Goal: Task Accomplishment & Management: Complete application form

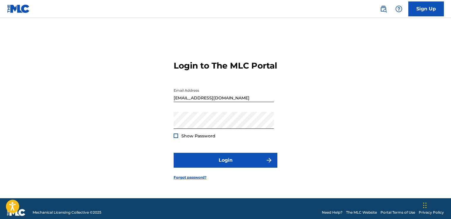
click at [205, 166] on button "Login" at bounding box center [226, 160] width 104 height 15
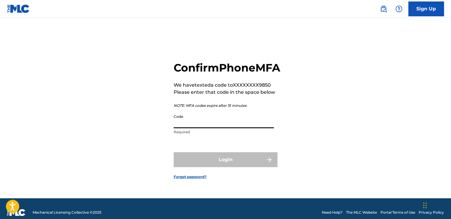
click at [185, 123] on input "Code" at bounding box center [224, 119] width 100 height 17
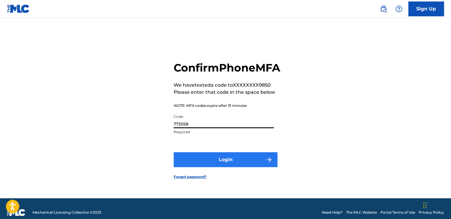
type input "773058"
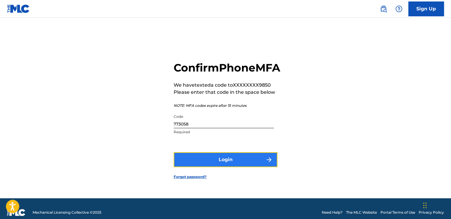
click at [200, 164] on button "Login" at bounding box center [226, 159] width 104 height 15
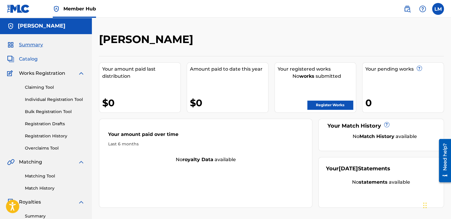
click at [32, 60] on span "Catalog" at bounding box center [28, 58] width 19 height 7
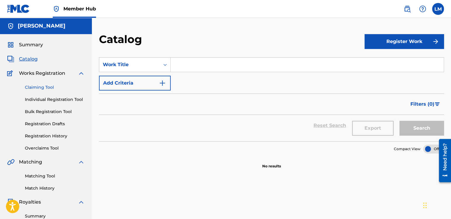
click at [37, 86] on link "Claiming Tool" at bounding box center [55, 87] width 60 height 6
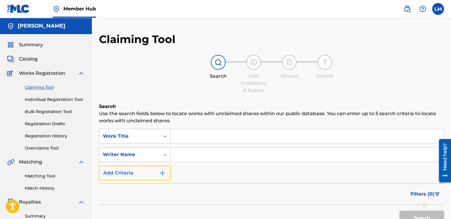
click at [163, 171] on img "Search Form" at bounding box center [162, 172] width 7 height 7
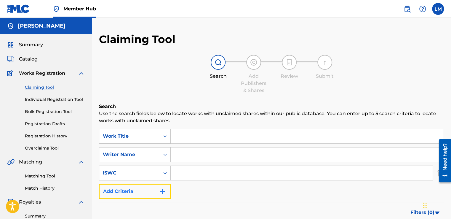
click at [162, 192] on img "Search Form" at bounding box center [162, 191] width 7 height 7
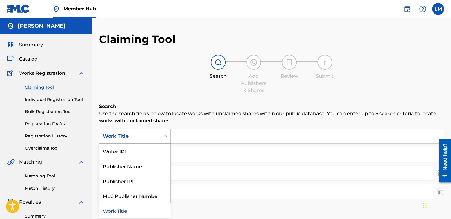
click at [165, 133] on icon "Search Form" at bounding box center [165, 136] width 6 height 6
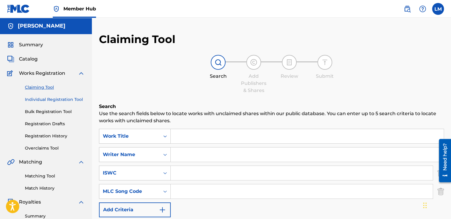
click at [48, 99] on link "Individual Registration Tool" at bounding box center [55, 99] width 60 height 6
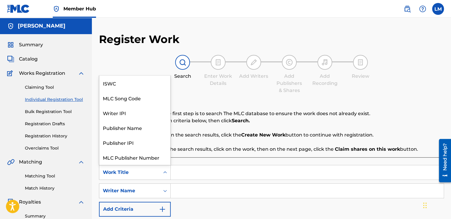
click at [165, 171] on icon "Search Form" at bounding box center [165, 172] width 6 height 6
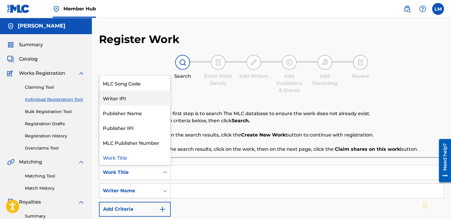
click at [134, 104] on div "Writer IPI" at bounding box center [134, 97] width 71 height 15
click at [165, 176] on div "Search Form" at bounding box center [165, 172] width 11 height 11
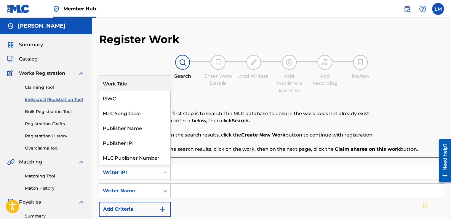
click at [146, 83] on div "Work Title" at bounding box center [134, 83] width 71 height 15
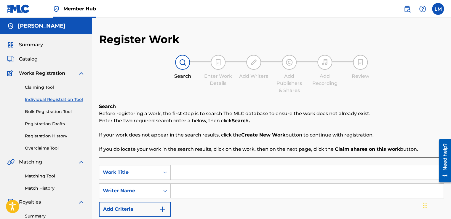
click at [187, 169] on input "Search Form" at bounding box center [307, 172] width 273 height 14
type input "[GEOGRAPHIC_DATA]"
click at [185, 187] on input "Search Form" at bounding box center [307, 191] width 273 height 14
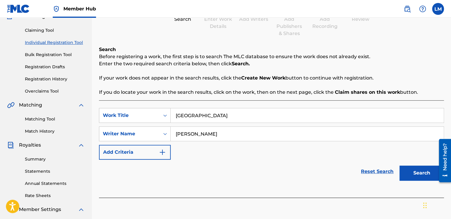
scroll to position [60, 0]
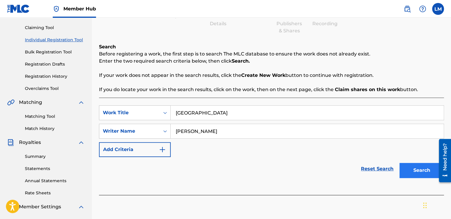
type input "[PERSON_NAME]"
click at [415, 173] on button "Search" at bounding box center [422, 170] width 44 height 15
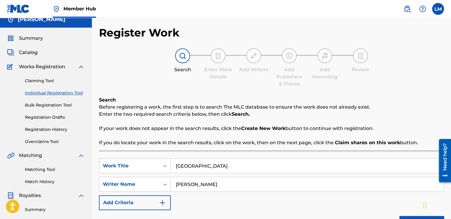
scroll to position [4, 0]
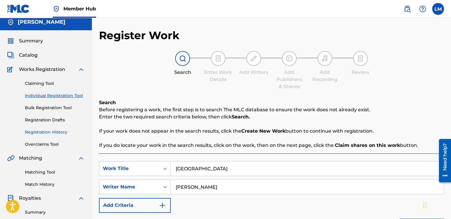
click at [44, 132] on link "Registration History" at bounding box center [55, 132] width 60 height 6
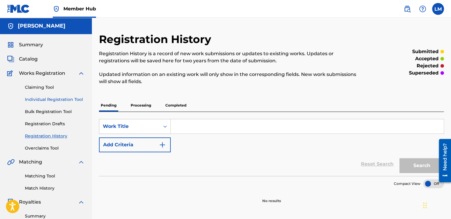
click at [46, 98] on link "Individual Registration Tool" at bounding box center [55, 99] width 60 height 6
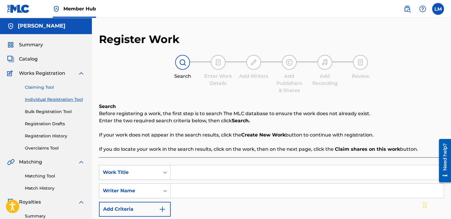
click at [44, 86] on link "Claiming Tool" at bounding box center [55, 87] width 60 height 6
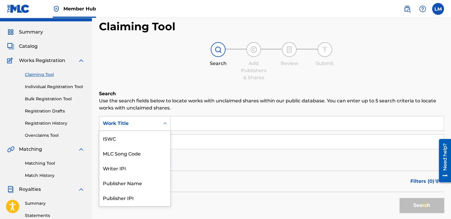
scroll to position [15, 0]
click at [162, 130] on div "7 results available. Use Up and Down to choose options, press Enter to select t…" at bounding box center [135, 123] width 72 height 15
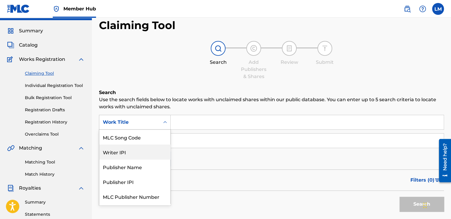
click at [144, 153] on div "Writer IPI" at bounding box center [134, 151] width 71 height 15
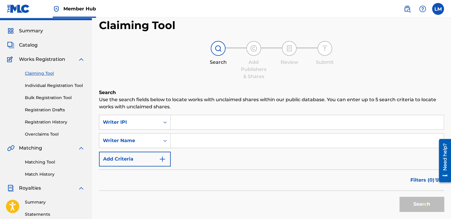
click at [186, 122] on input "Search Form" at bounding box center [307, 122] width 273 height 14
type input "0"
type input "00662176441"
click at [183, 144] on input "Search Form" at bounding box center [307, 140] width 273 height 14
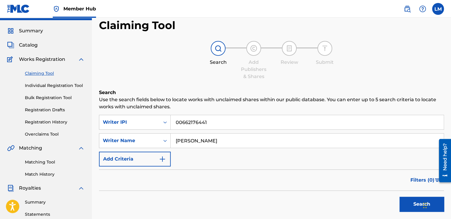
type input "[PERSON_NAME]"
click at [400, 197] on button "Search" at bounding box center [422, 204] width 44 height 15
click at [412, 197] on button "Search" at bounding box center [422, 204] width 44 height 15
click at [412, 205] on button "Search" at bounding box center [422, 204] width 44 height 15
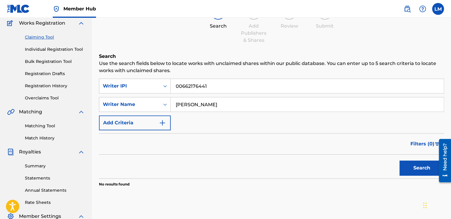
scroll to position [61, 0]
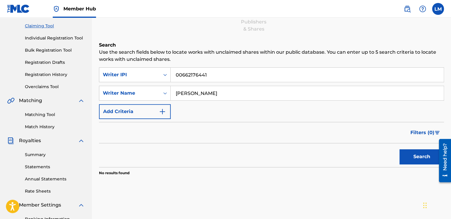
drag, startPoint x: 452, startPoint y: 135, endPoint x: 14, endPoint y: 26, distance: 450.7
click at [414, 158] on button "Search" at bounding box center [422, 156] width 44 height 15
click at [160, 111] on img "Search Form" at bounding box center [162, 111] width 7 height 7
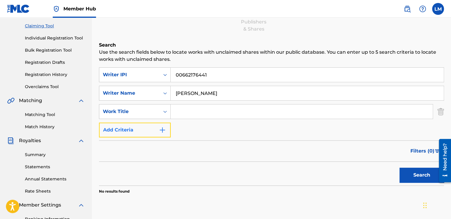
click at [160, 131] on img "Search Form" at bounding box center [162, 129] width 7 height 7
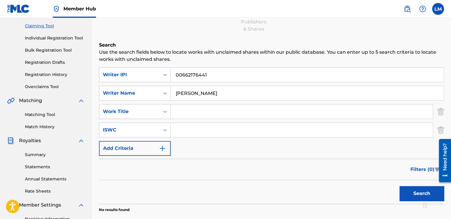
click at [179, 113] on input "Search Form" at bounding box center [302, 111] width 262 height 14
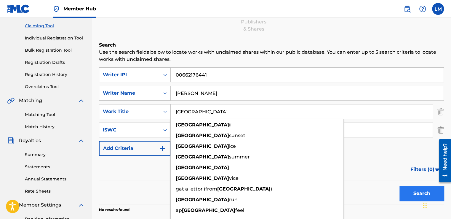
type input "[GEOGRAPHIC_DATA]"
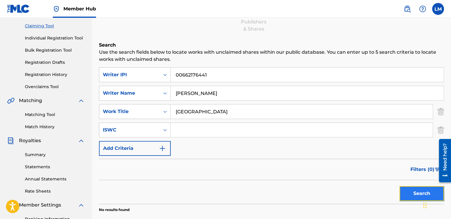
click at [407, 193] on button "Search" at bounding box center [422, 193] width 44 height 15
click at [46, 112] on link "Matching Tool" at bounding box center [55, 114] width 60 height 6
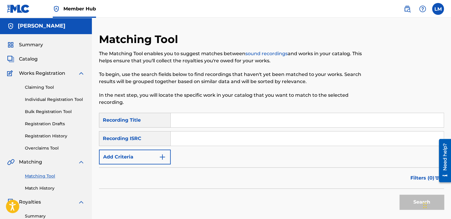
click at [194, 119] on input "Search Form" at bounding box center [307, 120] width 273 height 14
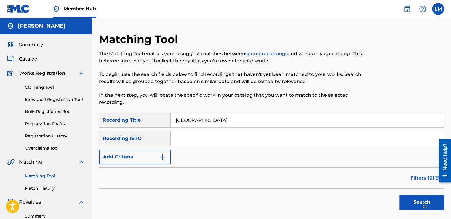
type input "[GEOGRAPHIC_DATA]"
click at [189, 138] on input "Search Form" at bounding box center [307, 138] width 273 height 14
type input "QZNMW2552938"
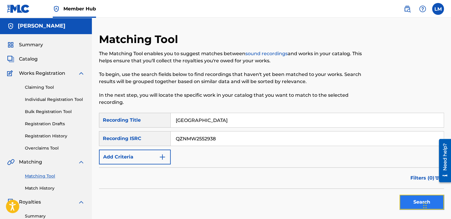
click at [409, 200] on button "Search" at bounding box center [422, 201] width 44 height 15
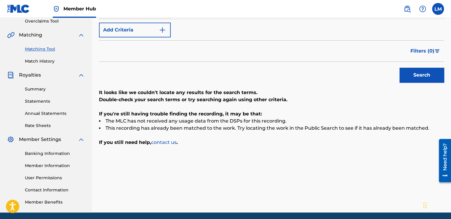
scroll to position [127, 0]
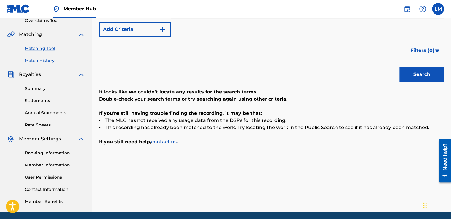
click at [37, 58] on link "Match History" at bounding box center [55, 61] width 60 height 6
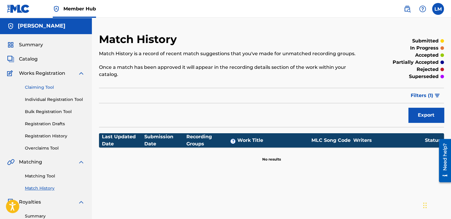
click at [50, 87] on link "Claiming Tool" at bounding box center [55, 87] width 60 height 6
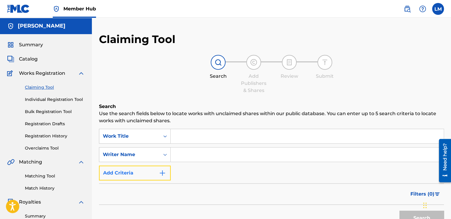
click at [155, 175] on button "Add Criteria" at bounding box center [135, 172] width 72 height 15
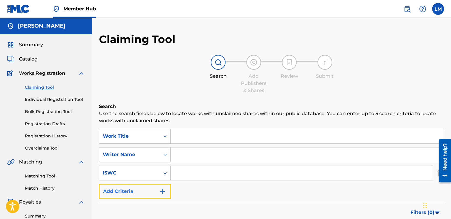
click at [164, 194] on img "Search Form" at bounding box center [162, 191] width 7 height 7
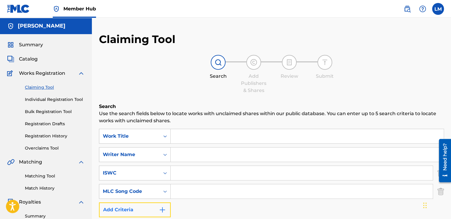
click at [162, 208] on img "Search Form" at bounding box center [162, 209] width 7 height 7
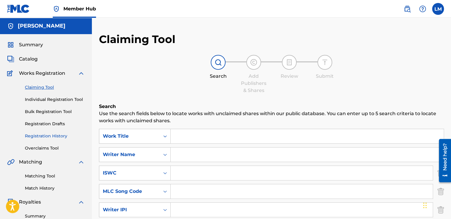
click at [52, 137] on link "Registration History" at bounding box center [55, 136] width 60 height 6
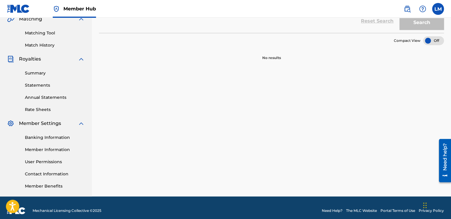
scroll to position [141, 0]
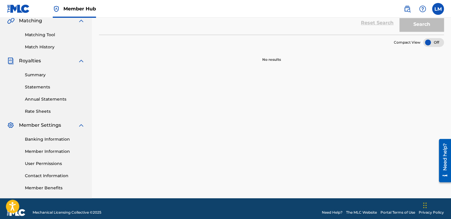
drag, startPoint x: 451, startPoint y: 92, endPoint x: 5, endPoint y: 39, distance: 449.7
click at [47, 139] on link "Banking Information" at bounding box center [55, 139] width 60 height 6
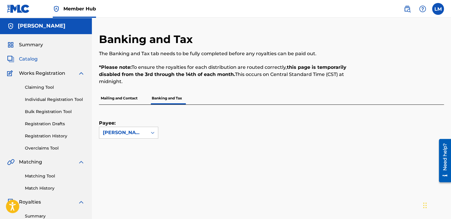
click at [33, 60] on span "Catalog" at bounding box center [28, 58] width 19 height 7
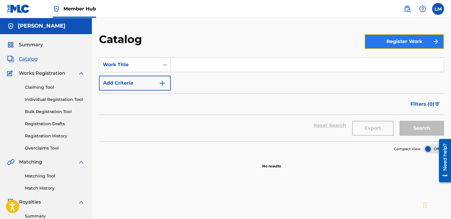
click at [378, 46] on button "Register Work" at bounding box center [404, 41] width 79 height 15
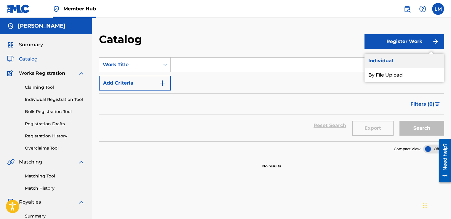
click at [380, 59] on link "Individual" at bounding box center [404, 61] width 79 height 14
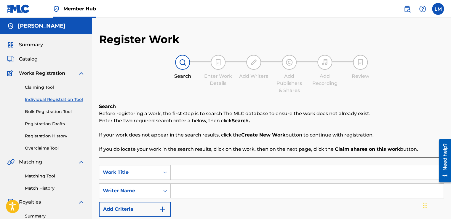
click at [241, 171] on input "Search Form" at bounding box center [307, 172] width 273 height 14
type input "[GEOGRAPHIC_DATA]"
click at [216, 195] on input "Search Form" at bounding box center [307, 191] width 273 height 14
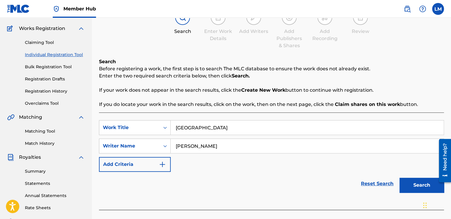
scroll to position [46, 0]
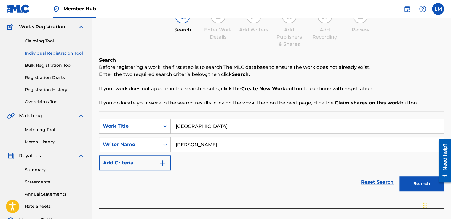
drag, startPoint x: 451, startPoint y: 116, endPoint x: 15, endPoint y: 7, distance: 449.3
type input "[PERSON_NAME]"
click at [409, 186] on button "Search" at bounding box center [422, 183] width 44 height 15
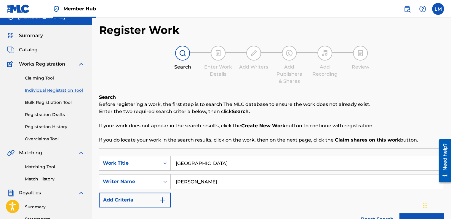
scroll to position [10, 0]
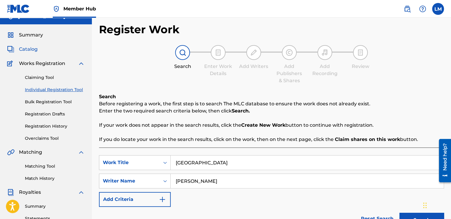
click at [33, 48] on span "Catalog" at bounding box center [28, 49] width 19 height 7
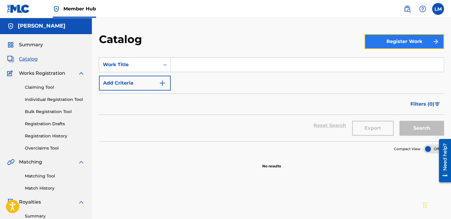
click at [384, 42] on button "Register Work" at bounding box center [404, 41] width 79 height 15
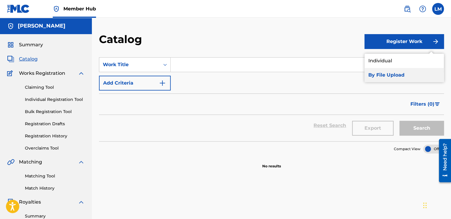
click at [380, 77] on link "By File Upload" at bounding box center [404, 75] width 79 height 14
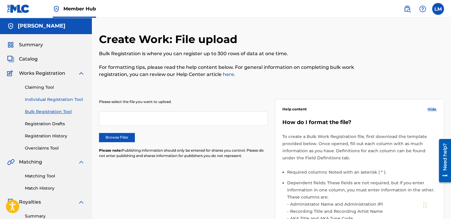
click at [59, 99] on link "Individual Registration Tool" at bounding box center [55, 99] width 60 height 6
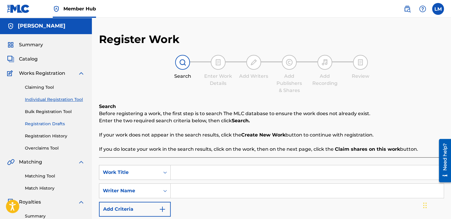
click at [55, 121] on link "Registration Drafts" at bounding box center [55, 124] width 60 height 6
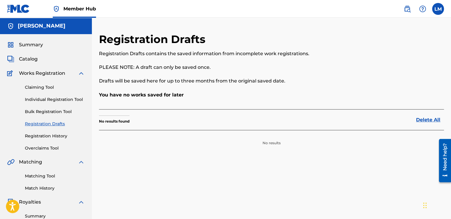
click at [46, 74] on span "Works Registration" at bounding box center [42, 73] width 46 height 7
click at [31, 61] on span "Catalog" at bounding box center [28, 58] width 19 height 7
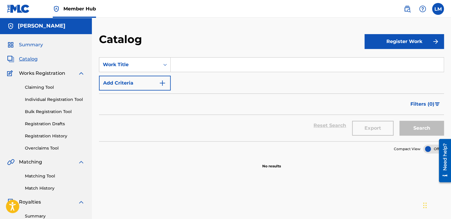
click at [30, 44] on span "Summary" at bounding box center [31, 44] width 24 height 7
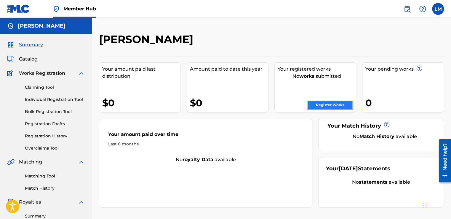
click at [326, 106] on link "Register Works" at bounding box center [330, 105] width 46 height 9
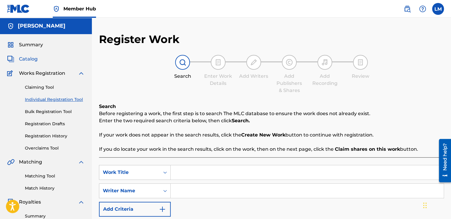
click at [28, 60] on span "Catalog" at bounding box center [28, 58] width 19 height 7
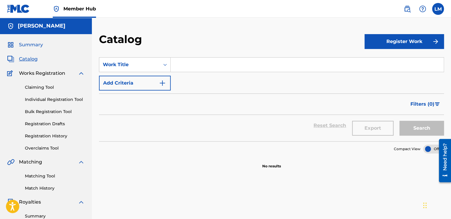
click at [27, 46] on span "Summary" at bounding box center [31, 44] width 24 height 7
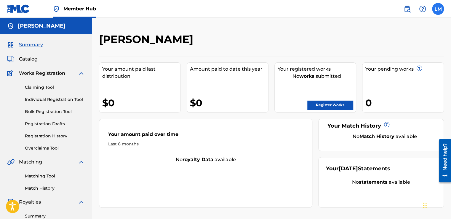
click at [436, 8] on label at bounding box center [438, 9] width 12 height 12
click at [438, 9] on input "[PERSON_NAME] [EMAIL_ADDRESS][DOMAIN_NAME] Notification Preferences Profile Log…" at bounding box center [438, 9] width 0 height 0
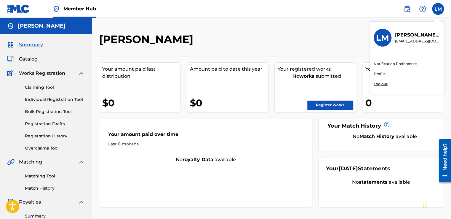
click at [382, 73] on link "Profile" at bounding box center [380, 73] width 12 height 5
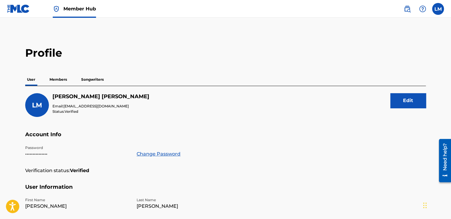
click at [56, 79] on p "Members" at bounding box center [58, 79] width 21 height 12
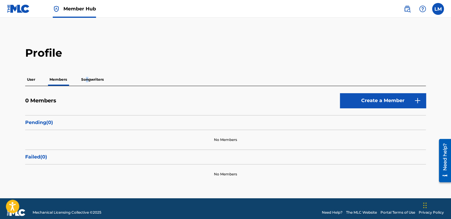
click at [86, 80] on p "Songwriters" at bounding box center [92, 79] width 26 height 12
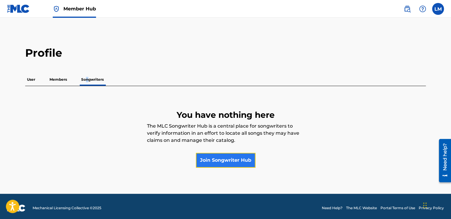
click at [229, 158] on link "Join Songwriter Hub" at bounding box center [226, 160] width 60 height 15
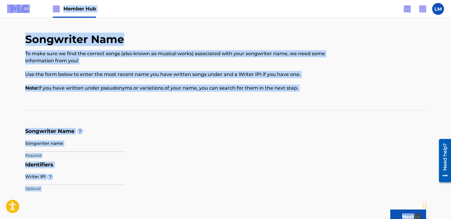
click at [229, 158] on form "Songwriter Name ? Songwriter name Required Identifiers Writer IPI ? Optional Ne…" at bounding box center [225, 161] width 401 height 67
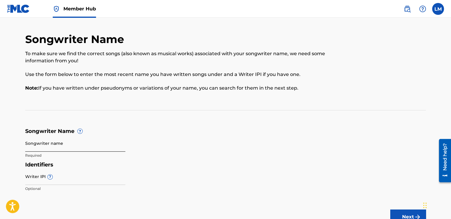
click at [31, 149] on input "Songwriter name" at bounding box center [75, 143] width 100 height 17
type input "[PERSON_NAME]"
click at [89, 176] on input "Writer IPI ?" at bounding box center [75, 176] width 100 height 17
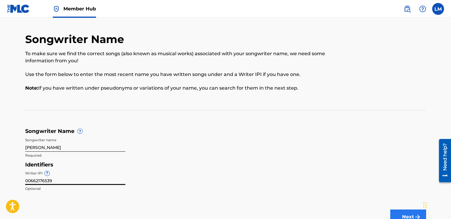
type input "00662176539"
click at [398, 214] on button "Next" at bounding box center [408, 216] width 36 height 15
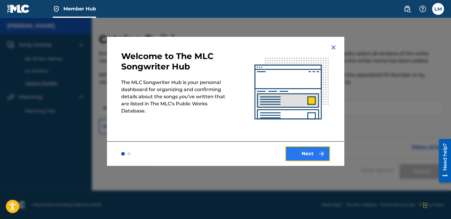
click at [314, 151] on button "Next" at bounding box center [308, 153] width 44 height 15
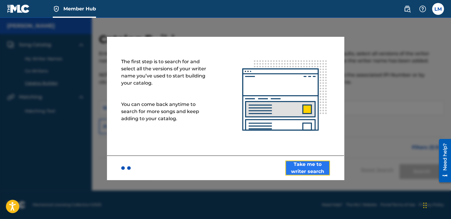
click at [299, 170] on button "Take me to writer search" at bounding box center [308, 167] width 44 height 15
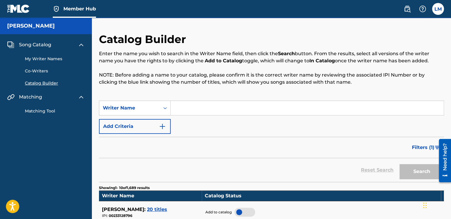
click at [207, 105] on input "Search Form" at bounding box center [307, 108] width 273 height 14
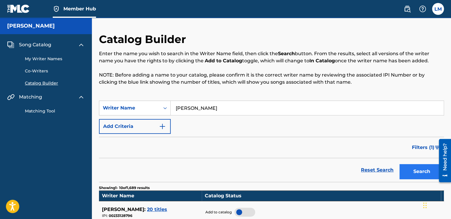
type input "[PERSON_NAME]"
click at [420, 164] on button "Search" at bounding box center [422, 171] width 44 height 15
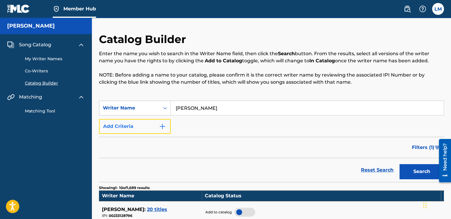
click at [147, 126] on button "Add Criteria" at bounding box center [135, 126] width 72 height 15
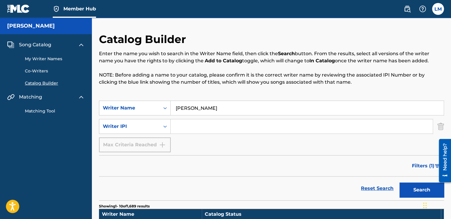
click at [173, 124] on input "Search Form" at bounding box center [302, 126] width 262 height 14
type input "[PERSON_NAME]"
type input "L"
click at [423, 186] on button "Search" at bounding box center [422, 189] width 44 height 15
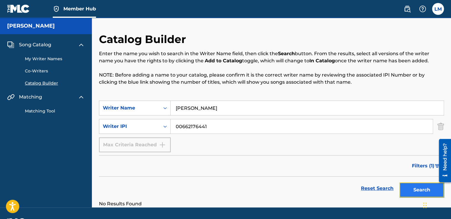
click at [423, 186] on button "Search" at bounding box center [422, 189] width 44 height 15
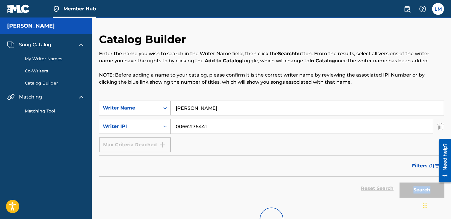
click at [423, 186] on div "Search" at bounding box center [420, 188] width 47 height 24
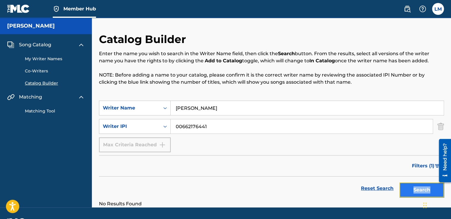
click at [423, 186] on button "Search" at bounding box center [422, 189] width 44 height 15
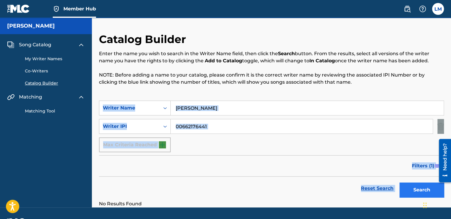
click at [423, 186] on div "Search" at bounding box center [420, 188] width 47 height 24
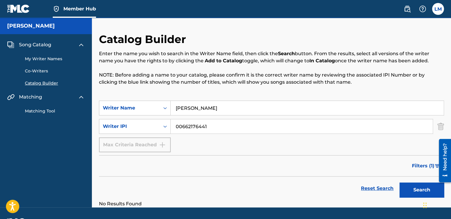
click at [273, 122] on input "00662176441" at bounding box center [302, 126] width 262 height 14
type input "0"
type input "00662176539"
click at [416, 189] on button "Search" at bounding box center [422, 189] width 44 height 15
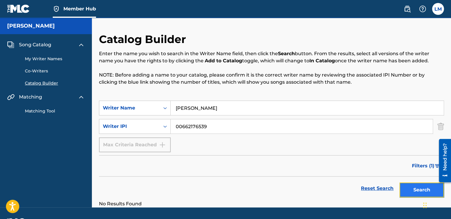
click at [416, 189] on button "Search" at bounding box center [422, 189] width 44 height 15
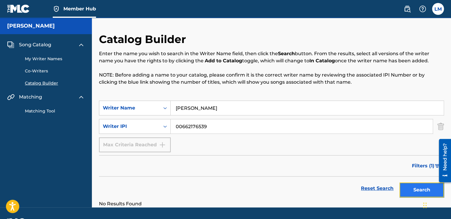
click at [416, 189] on button "Search" at bounding box center [422, 189] width 44 height 15
click at [44, 110] on link "Matching Tool" at bounding box center [55, 111] width 60 height 6
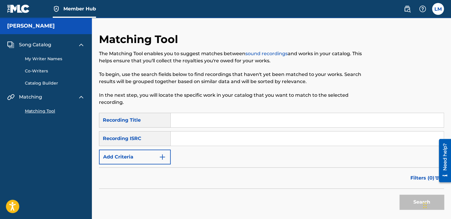
click at [178, 124] on input "Search Form" at bounding box center [307, 120] width 273 height 14
type input "[GEOGRAPHIC_DATA]"
type input "QZNMW2552938"
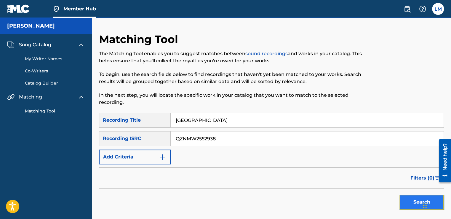
click at [405, 202] on button "Search" at bounding box center [422, 201] width 44 height 15
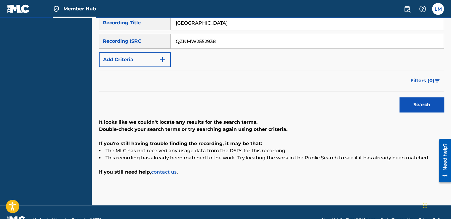
scroll to position [98, 0]
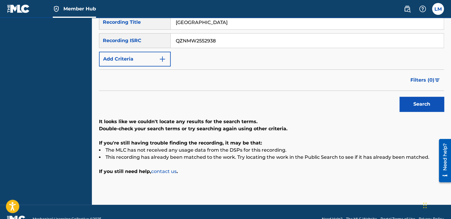
click at [171, 171] on link "contact us" at bounding box center [163, 171] width 25 height 6
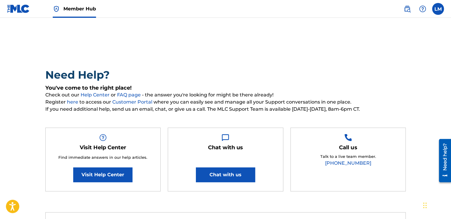
click at [351, 163] on link "[PHONE_NUMBER]" at bounding box center [348, 163] width 46 height 6
click at [439, 9] on label at bounding box center [438, 9] width 12 height 12
click at [438, 9] on input "[PERSON_NAME] [EMAIL_ADDRESS][DOMAIN_NAME] Notification Preferences Profile Log…" at bounding box center [438, 9] width 0 height 0
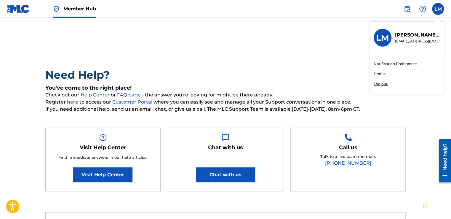
click at [383, 73] on link "Profile" at bounding box center [380, 73] width 12 height 5
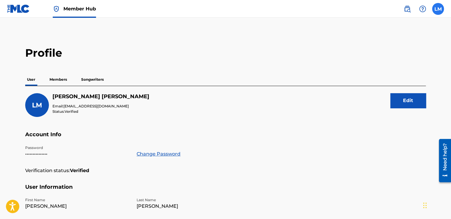
click at [437, 9] on label at bounding box center [438, 9] width 12 height 12
click at [438, 9] on input "[PERSON_NAME] [EMAIL_ADDRESS][DOMAIN_NAME] Notification Preferences Profile Log…" at bounding box center [438, 9] width 0 height 0
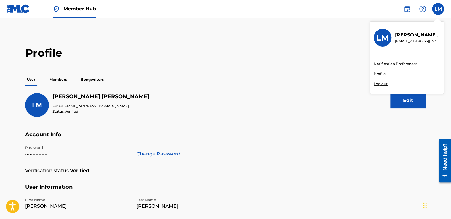
click at [384, 74] on link "Profile" at bounding box center [380, 73] width 12 height 5
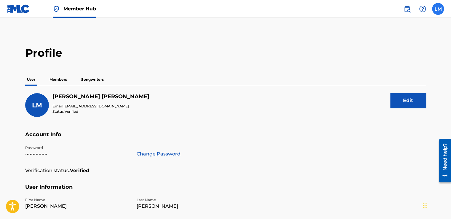
click at [438, 12] on label at bounding box center [438, 9] width 12 height 12
click at [438, 9] on input "[PERSON_NAME] [EMAIL_ADDRESS][DOMAIN_NAME] Notification Preferences Profile Log…" at bounding box center [438, 9] width 0 height 0
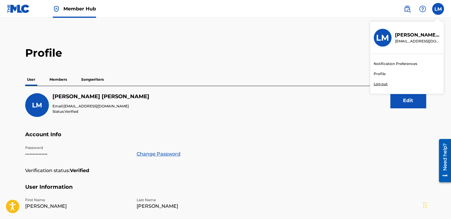
click at [377, 74] on link "Profile" at bounding box center [380, 73] width 12 height 5
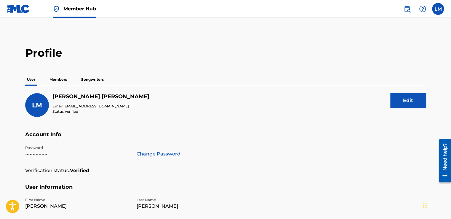
click at [61, 76] on p "Members" at bounding box center [58, 79] width 21 height 12
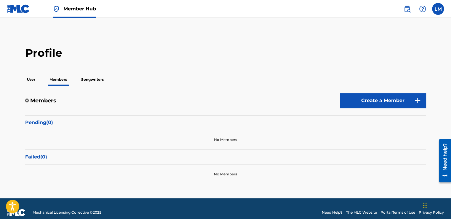
click at [94, 79] on p "Songwriters" at bounding box center [92, 79] width 26 height 12
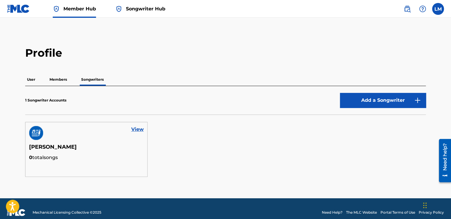
click at [94, 85] on div at bounding box center [93, 84] width 26 height 1
click at [57, 77] on p "Members" at bounding box center [58, 79] width 21 height 12
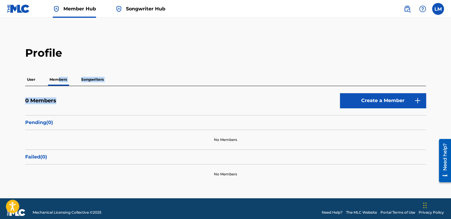
drag, startPoint x: 58, startPoint y: 77, endPoint x: 119, endPoint y: 99, distance: 65.4
click at [119, 99] on div "User Members Songwriters 0 Members Create a Member Pending ( 0 ) No Members Fai…" at bounding box center [225, 128] width 401 height 111
click at [144, 12] on span "Songwriter Hub" at bounding box center [145, 8] width 39 height 7
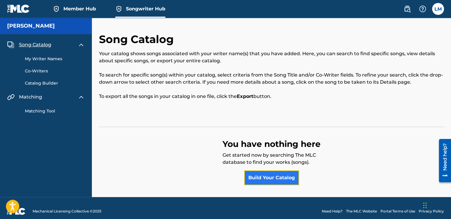
click at [264, 175] on link "Build Your Catalog" at bounding box center [271, 177] width 55 height 15
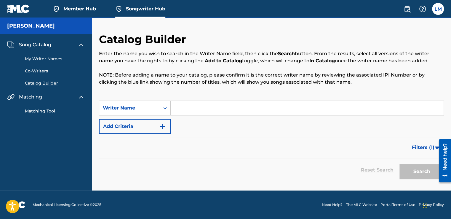
click at [174, 107] on input "Search Form" at bounding box center [307, 108] width 273 height 14
type input "[PERSON_NAME]"
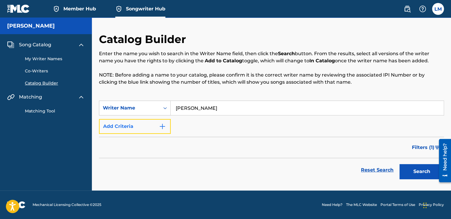
click at [157, 127] on button "Add Criteria" at bounding box center [135, 126] width 72 height 15
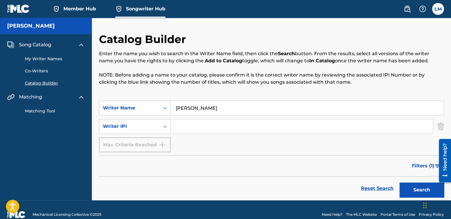
click at [180, 127] on input "Search Form" at bounding box center [302, 126] width 262 height 14
click at [78, 13] on link "Member Hub" at bounding box center [74, 8] width 43 height 17
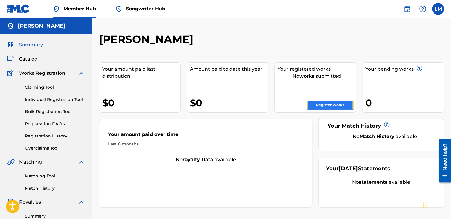
click at [333, 101] on link "Register Works" at bounding box center [330, 105] width 46 height 9
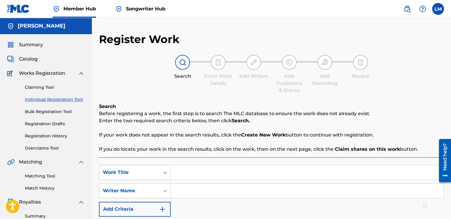
click at [451, 101] on div "Register Work Search Enter Work Details Add Writers Add Publishers & Shares Add…" at bounding box center [271, 186] width 359 height 307
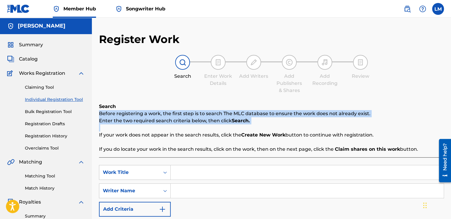
drag, startPoint x: 451, startPoint y: 101, endPoint x: 451, endPoint y: 128, distance: 27.3
click at [451, 128] on html "Accessibility Screen-Reader Guide, Feedback, and Issue Reporting | New window C…" at bounding box center [225, 109] width 451 height 219
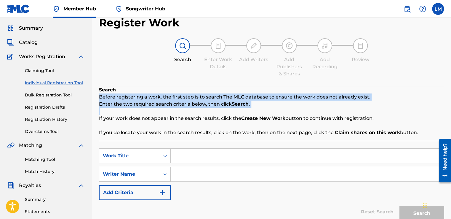
scroll to position [14, 0]
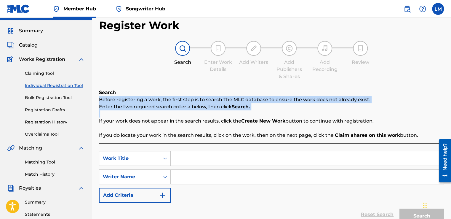
click at [65, 86] on link "Individual Registration Tool" at bounding box center [55, 85] width 60 height 6
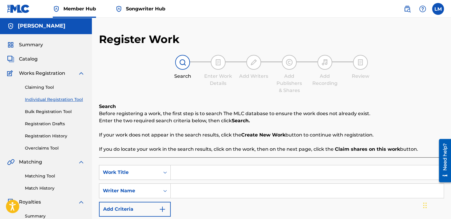
click at [194, 174] on input "Search Form" at bounding box center [307, 172] width 273 height 14
type input "[GEOGRAPHIC_DATA]"
click at [184, 192] on input "Search Form" at bounding box center [307, 191] width 273 height 14
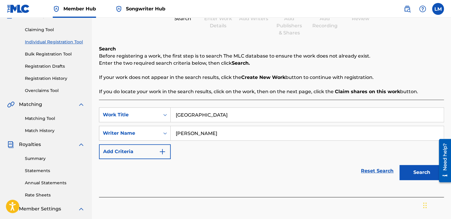
scroll to position [74, 0]
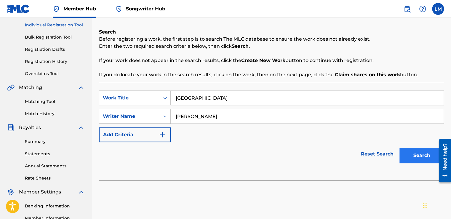
type input "[PERSON_NAME]"
click at [415, 156] on button "Search" at bounding box center [422, 155] width 44 height 15
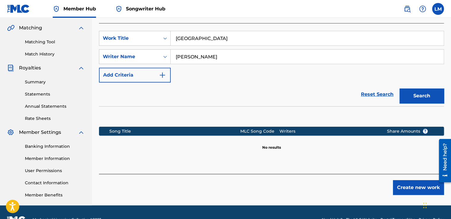
scroll to position [149, 0]
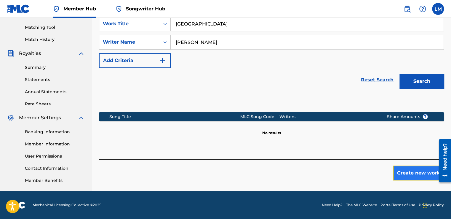
click at [424, 171] on button "Create new work" at bounding box center [418, 172] width 51 height 15
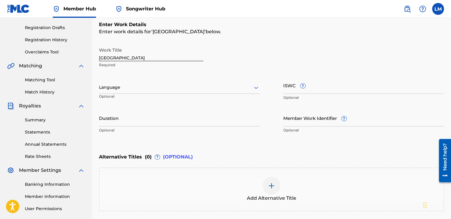
scroll to position [41, 0]
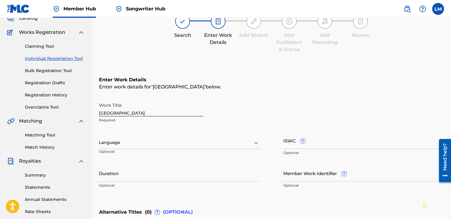
drag, startPoint x: 451, startPoint y: 24, endPoint x: 452, endPoint y: 52, distance: 27.6
click at [451, 52] on html "Accessibility Screen-Reader Guide, Feedback, and Issue Reporting | New window C…" at bounding box center [225, 68] width 451 height 219
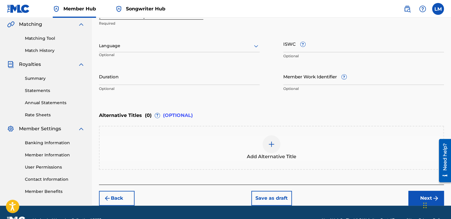
scroll to position [139, 0]
